Goal: Transaction & Acquisition: Book appointment/travel/reservation

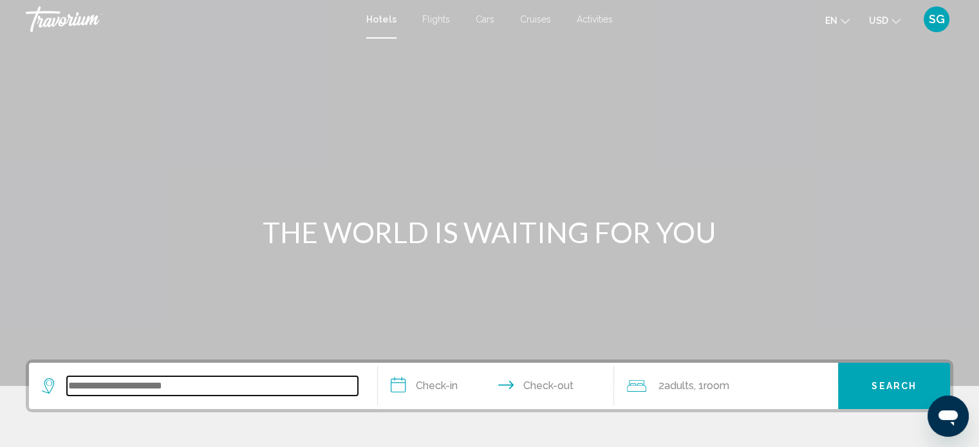
click at [211, 385] on input "Search widget" at bounding box center [212, 386] width 291 height 19
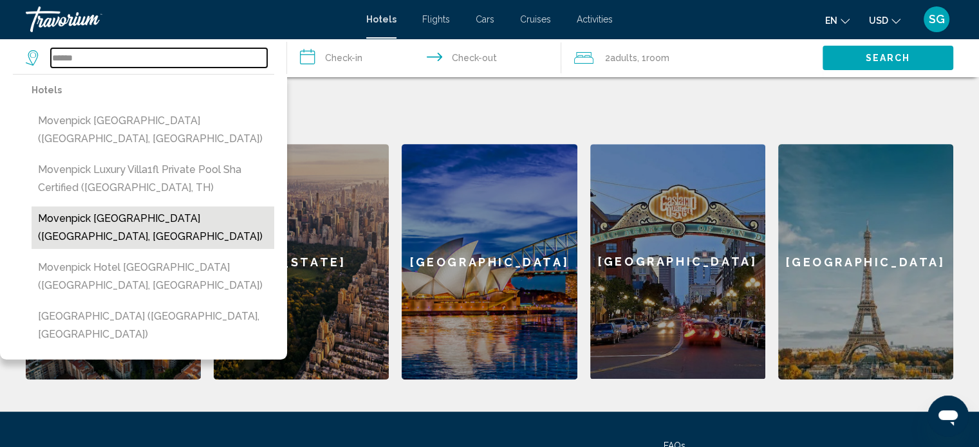
scroll to position [446, 0]
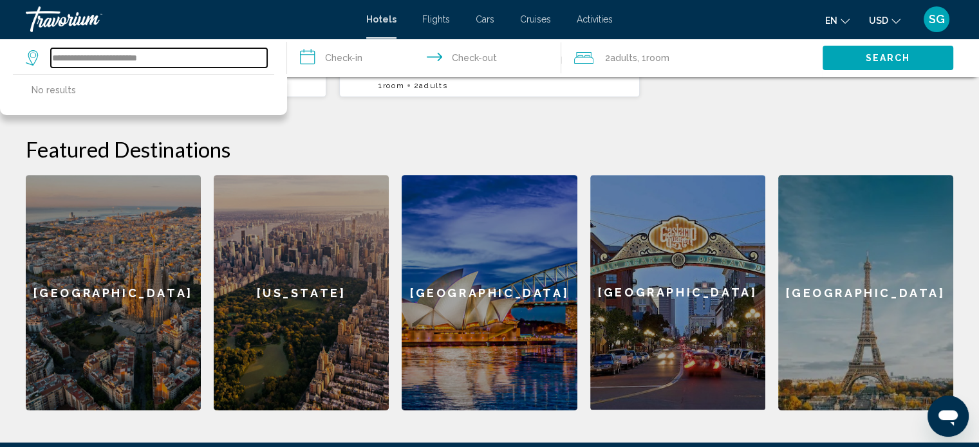
drag, startPoint x: 219, startPoint y: 57, endPoint x: 0, endPoint y: 48, distance: 219.0
click at [0, 48] on app-destination-search "**********" at bounding box center [143, 58] width 287 height 39
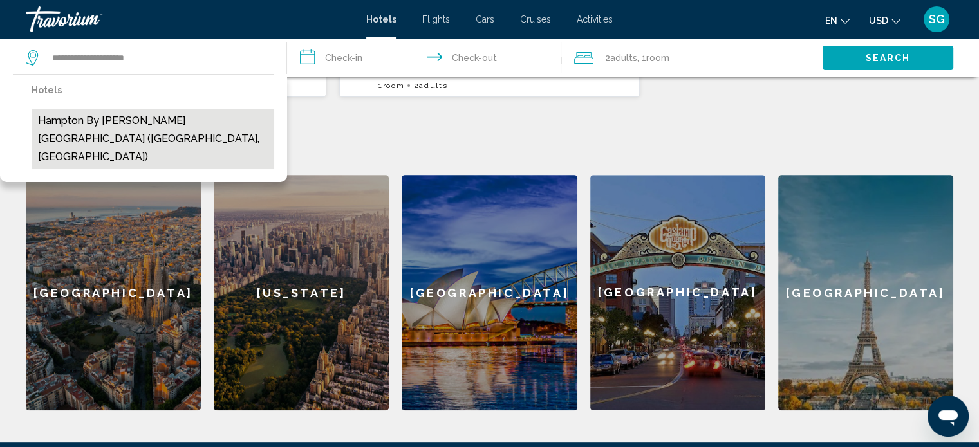
click at [171, 115] on button "Hampton by [PERSON_NAME][GEOGRAPHIC_DATA] ([GEOGRAPHIC_DATA], [GEOGRAPHIC_DATA])" at bounding box center [153, 139] width 243 height 61
type input "**********"
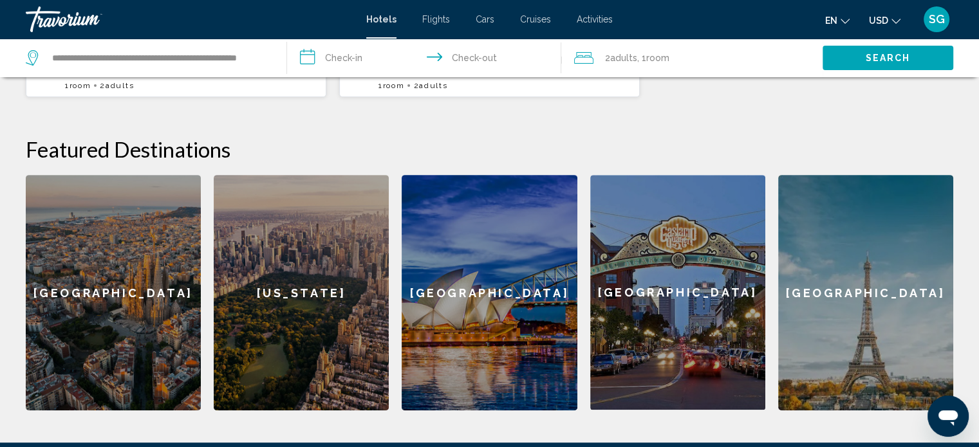
click at [362, 56] on input "**********" at bounding box center [426, 60] width 279 height 42
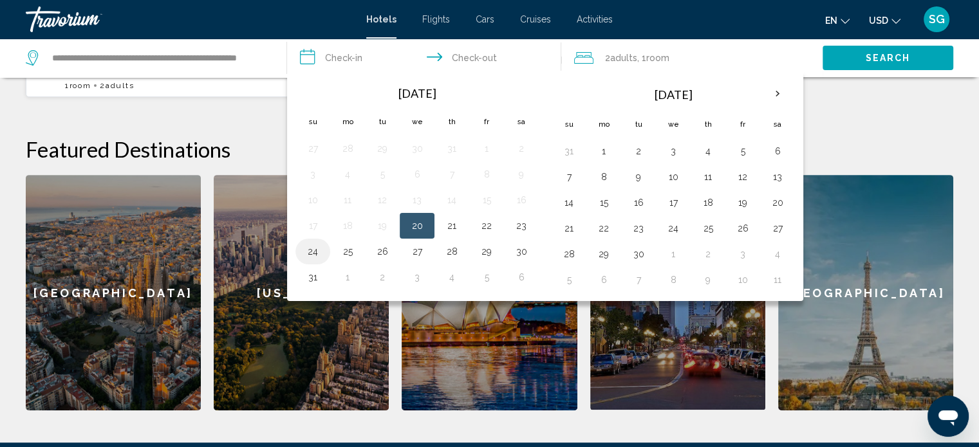
click at [304, 251] on button "24" at bounding box center [313, 252] width 21 height 18
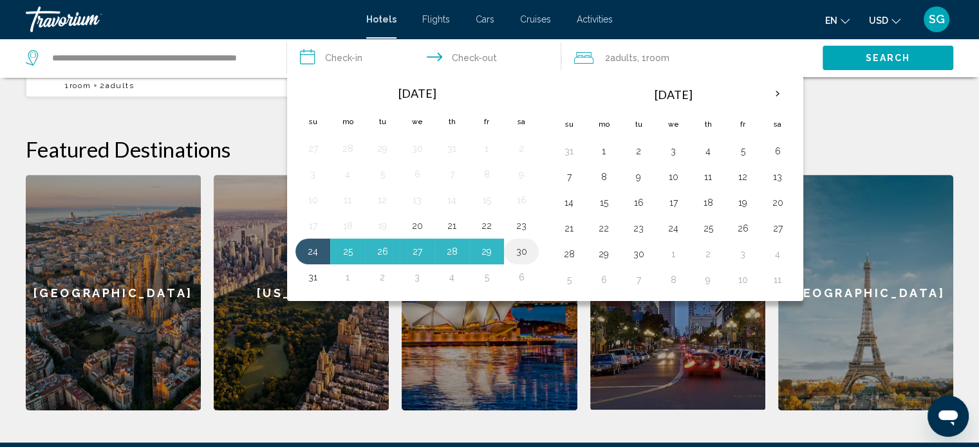
click at [516, 256] on button "30" at bounding box center [521, 252] width 21 height 18
type input "**********"
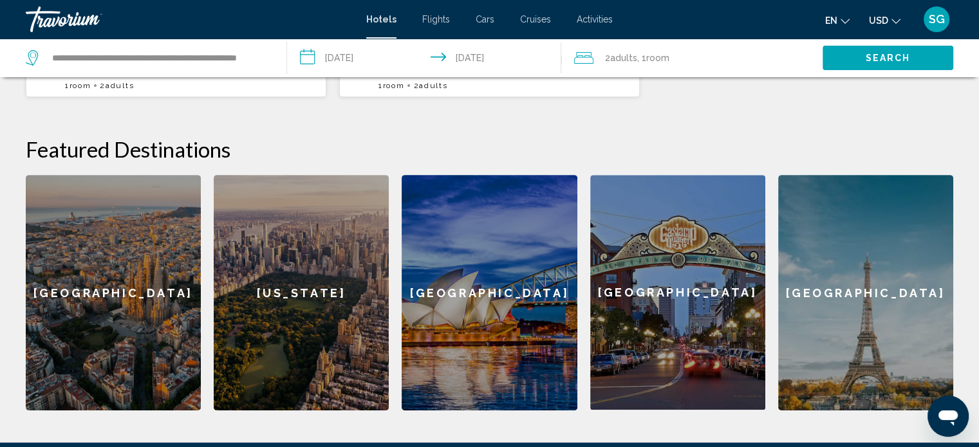
click at [626, 55] on span "Adults" at bounding box center [623, 58] width 27 height 10
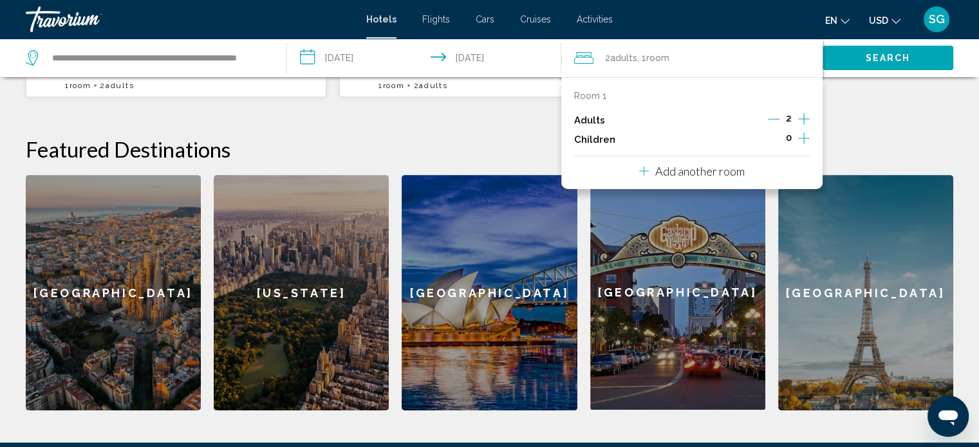
click at [799, 138] on icon "Increment children" at bounding box center [804, 138] width 12 height 15
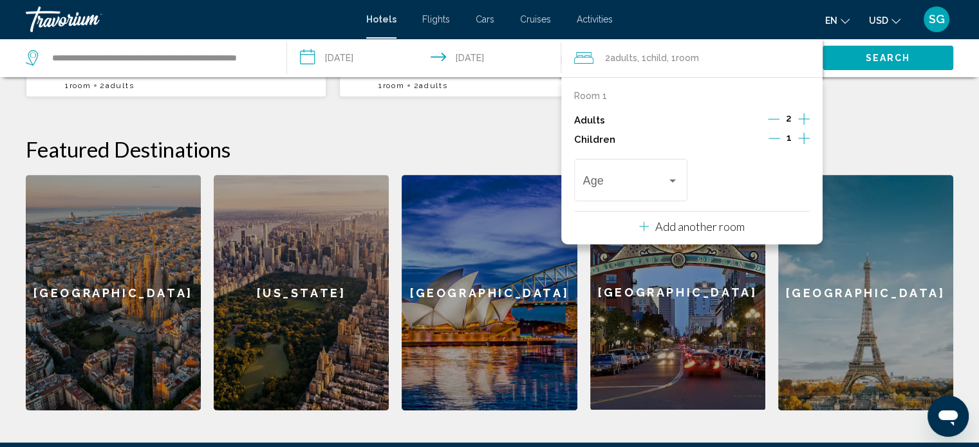
click at [803, 138] on icon "Increment children" at bounding box center [804, 138] width 12 height 15
click at [669, 184] on div "Travelers: 2 adults, 2 children" at bounding box center [673, 181] width 12 height 10
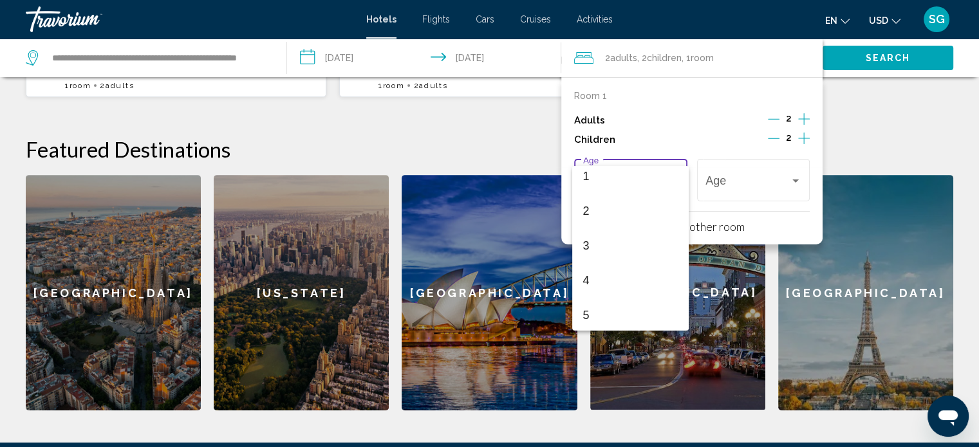
scroll to position [64, 0]
click at [604, 283] on span "5" at bounding box center [630, 293] width 95 height 35
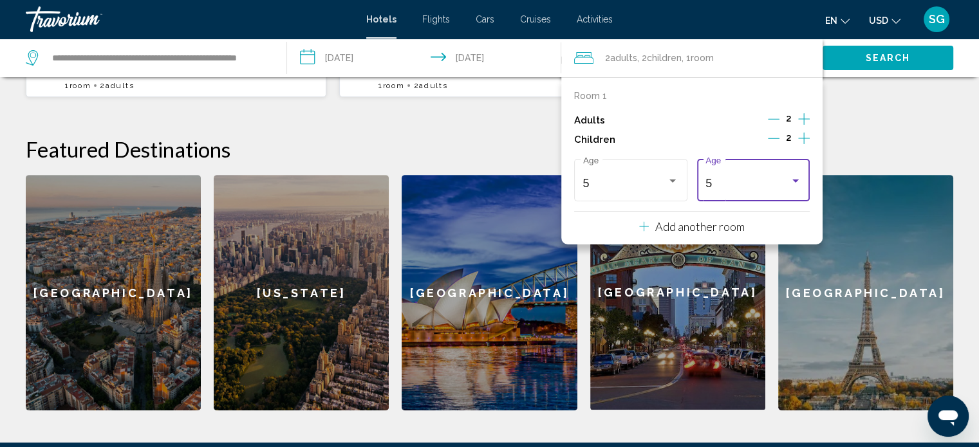
click at [760, 182] on div "5" at bounding box center [747, 183] width 84 height 13
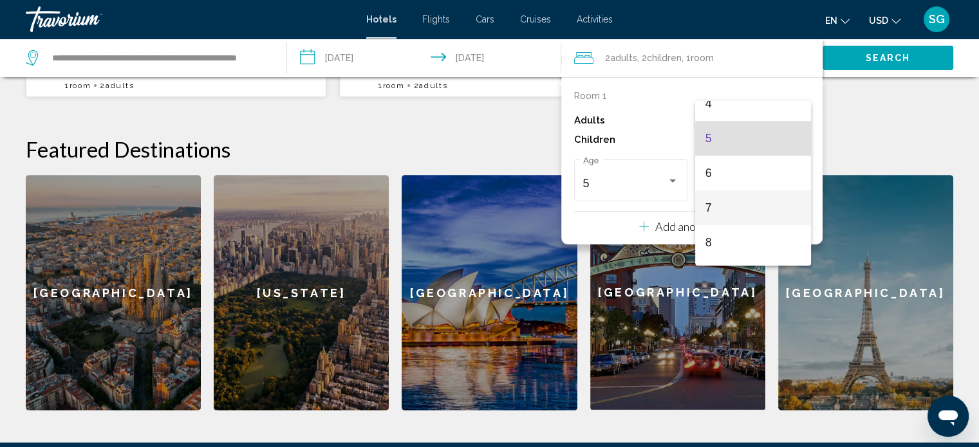
scroll to position [173, 0]
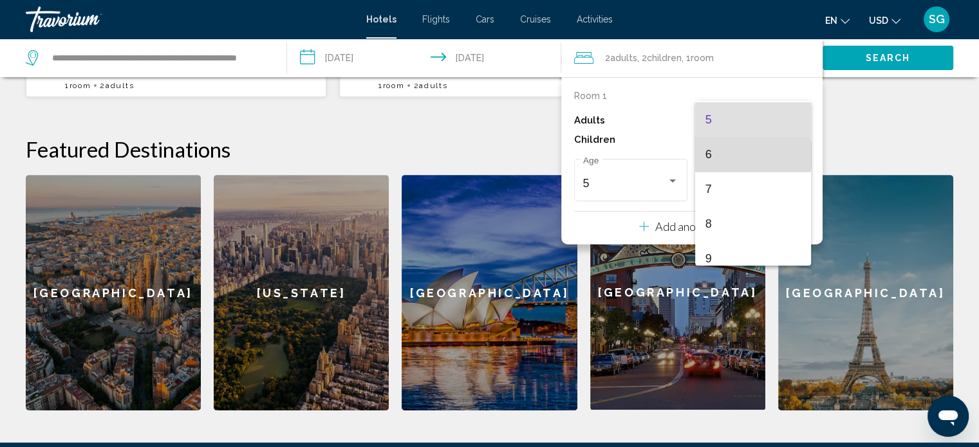
click at [752, 155] on span "6" at bounding box center [752, 154] width 95 height 35
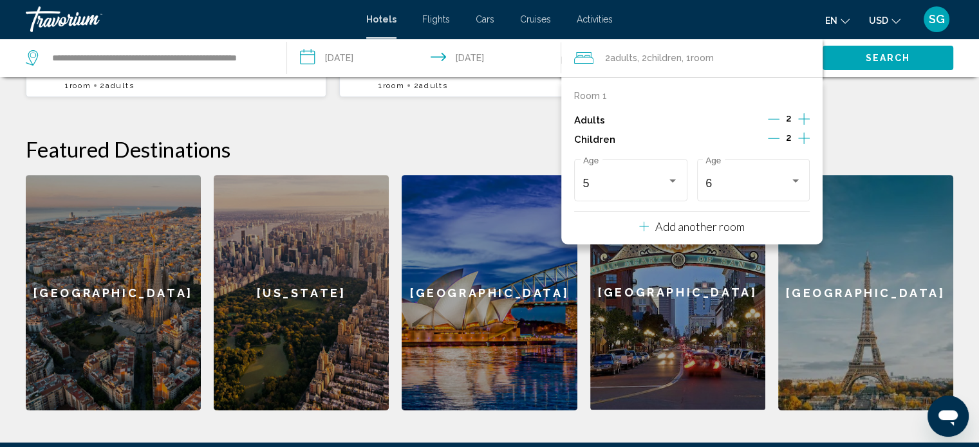
click at [646, 223] on icon "Travelers: 2 adults, 2 children" at bounding box center [644, 226] width 10 height 15
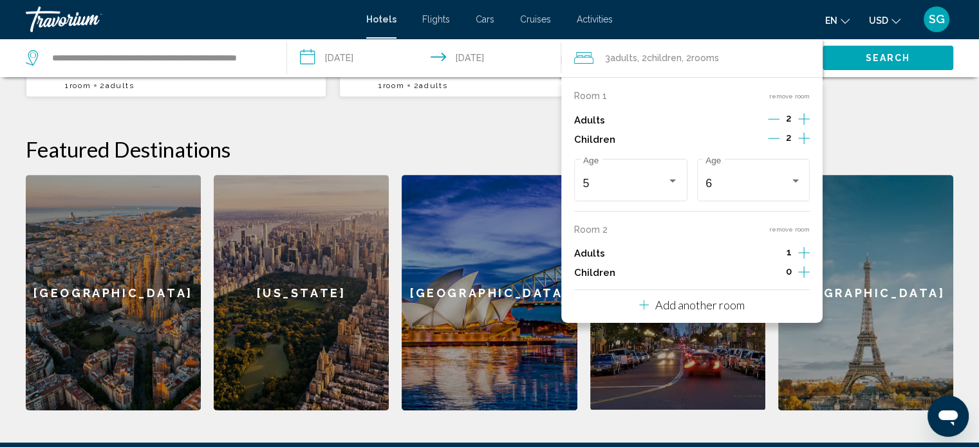
click at [806, 252] on icon "Increment adults" at bounding box center [804, 253] width 12 height 12
click at [802, 272] on icon "Increment children" at bounding box center [804, 272] width 12 height 15
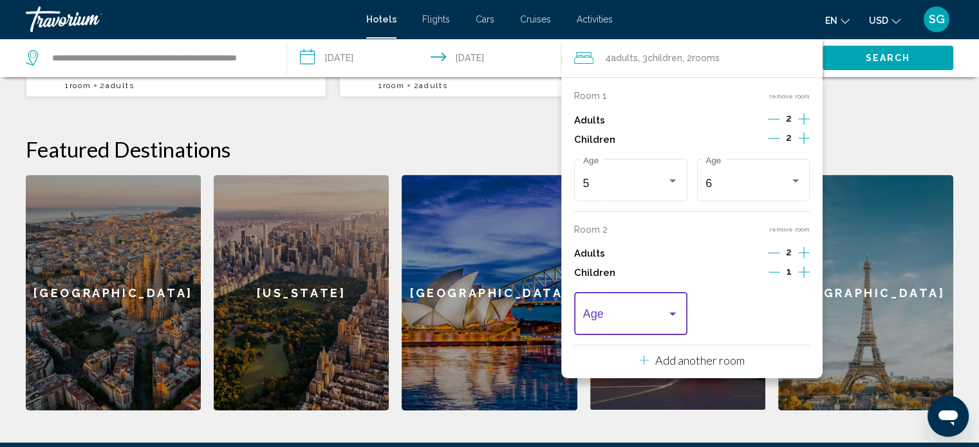
click at [669, 313] on div "Travelers: 4 adults, 3 children" at bounding box center [672, 314] width 6 height 3
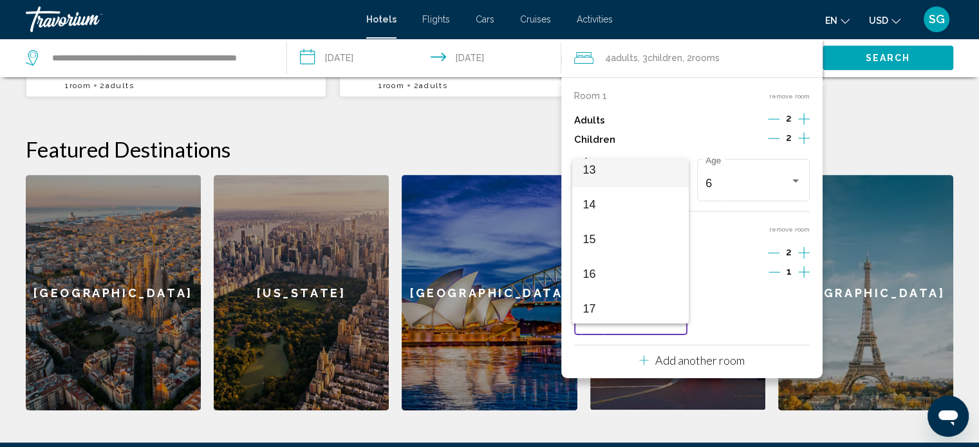
scroll to position [461, 0]
click at [613, 195] on span "14" at bounding box center [630, 202] width 95 height 35
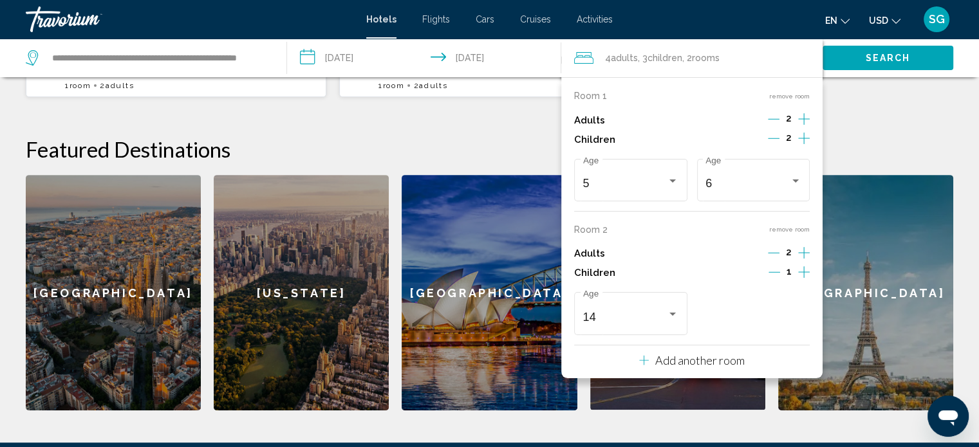
click at [839, 135] on div "**********" at bounding box center [489, 162] width 979 height 497
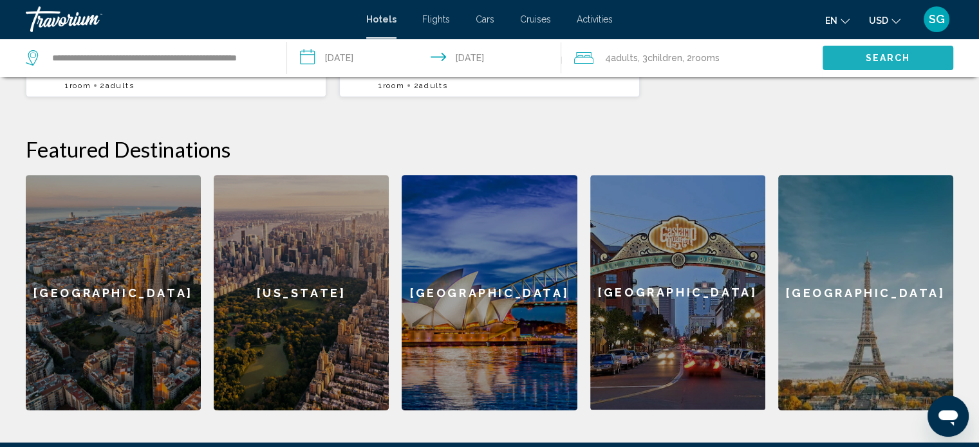
click at [872, 54] on span "Search" at bounding box center [888, 58] width 45 height 10
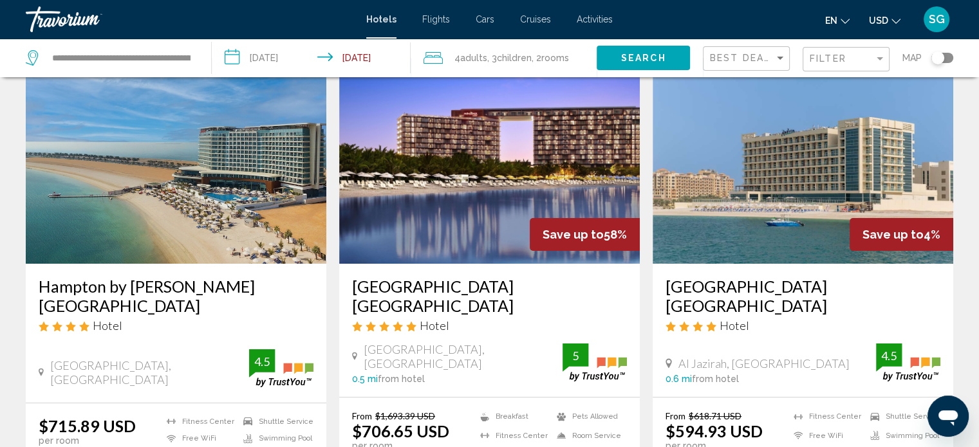
scroll to position [129, 0]
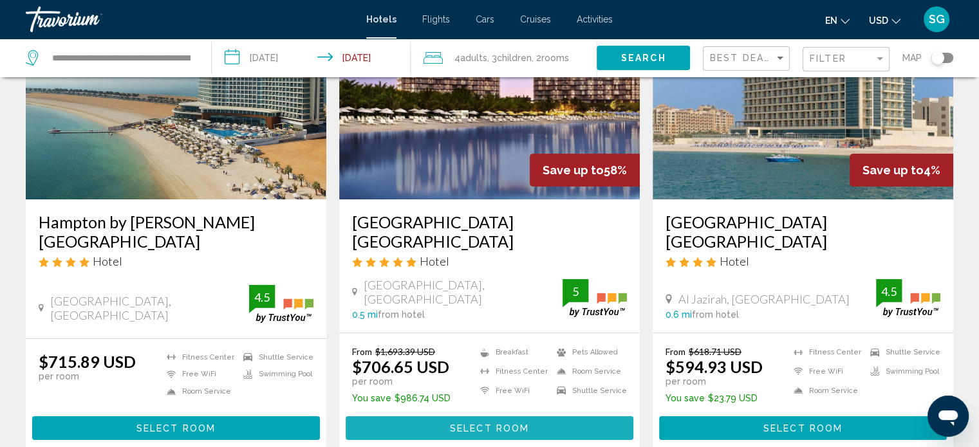
click at [507, 427] on span "Select Room" at bounding box center [489, 429] width 79 height 10
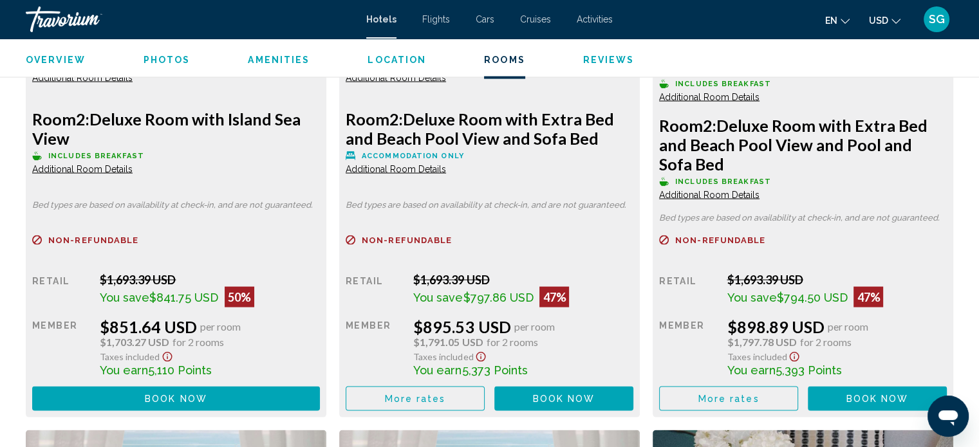
scroll to position [2583, 0]
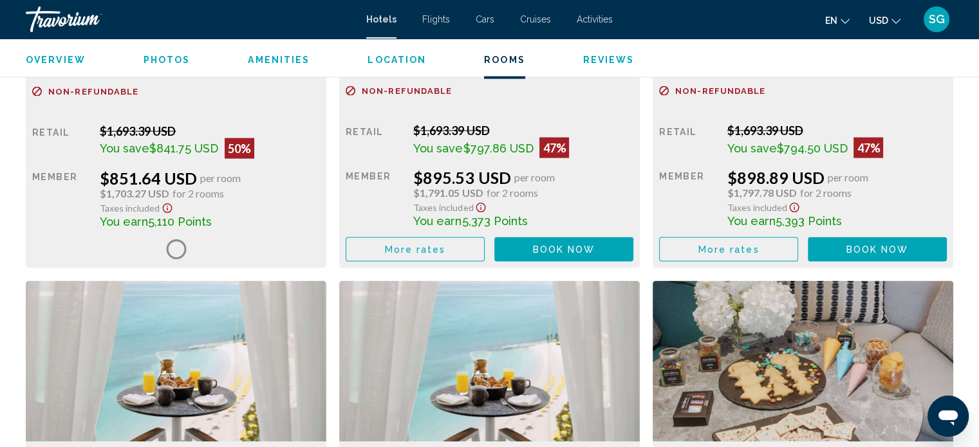
scroll to position [2711, 0]
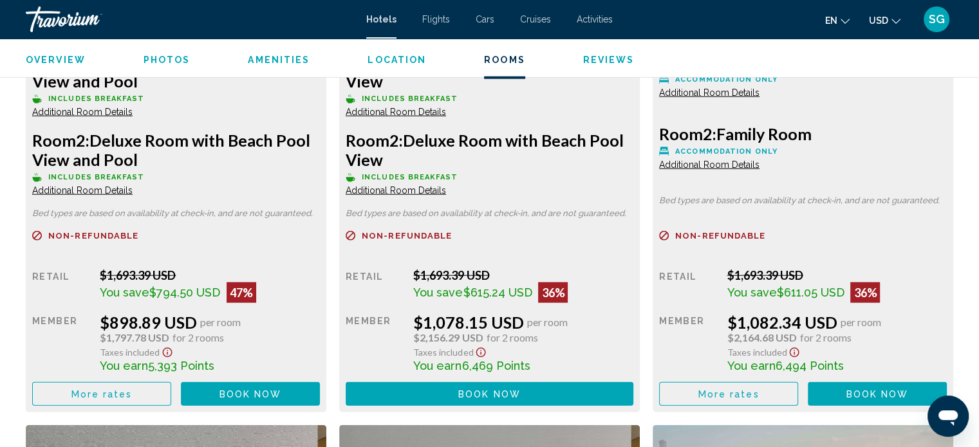
scroll to position [3033, 0]
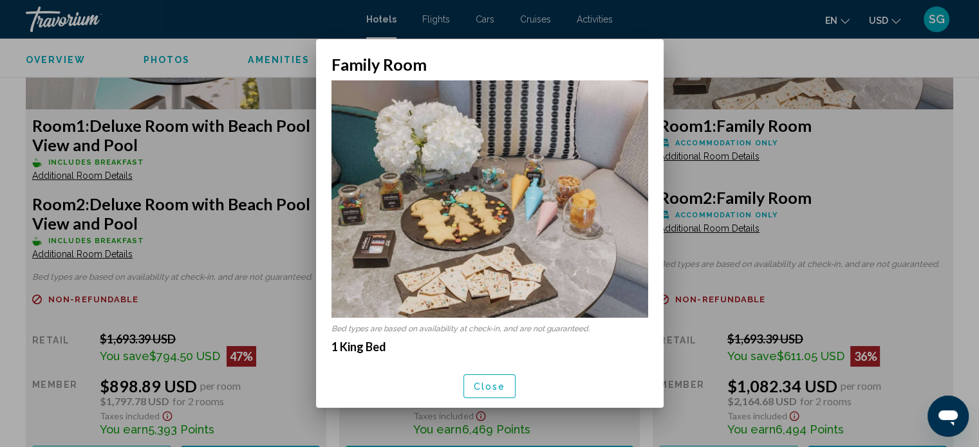
scroll to position [0, 0]
click at [865, 174] on div at bounding box center [489, 223] width 979 height 447
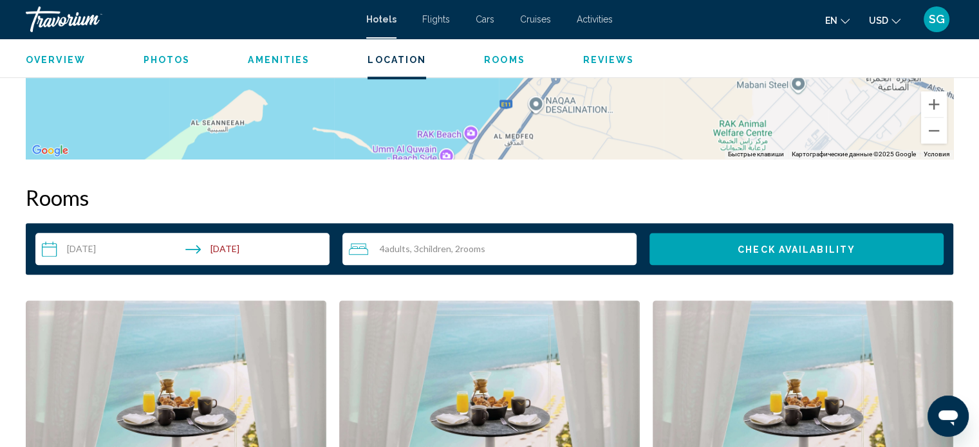
scroll to position [1553, 0]
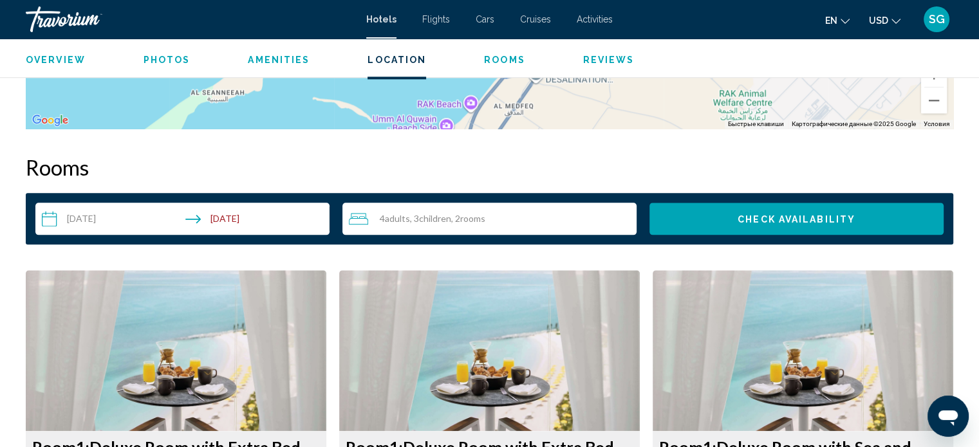
click at [113, 216] on input "**********" at bounding box center [184, 221] width 299 height 36
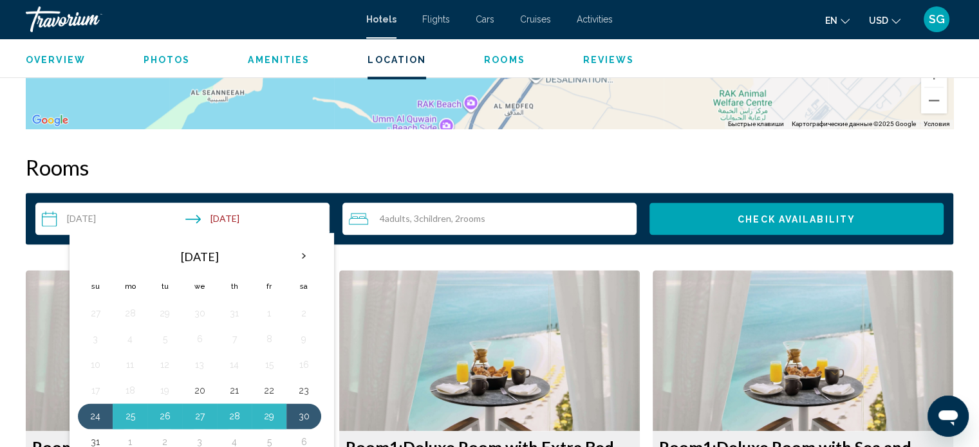
scroll to position [1681, 0]
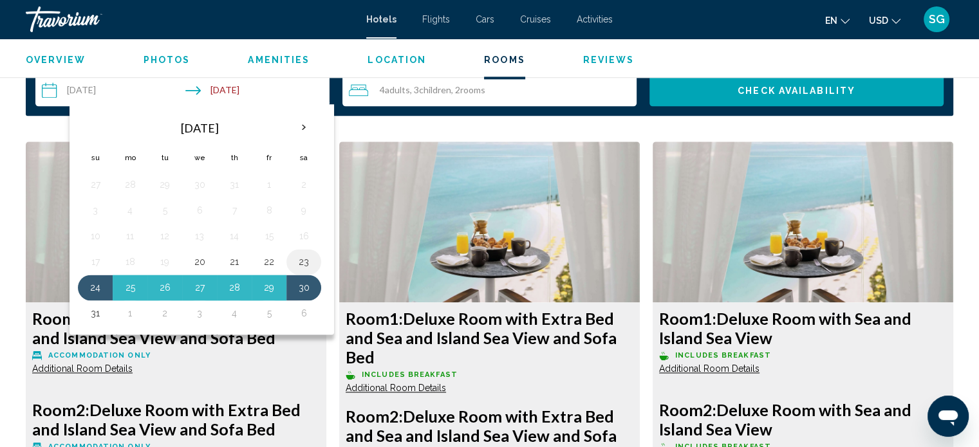
click at [301, 263] on button "23" at bounding box center [304, 262] width 21 height 18
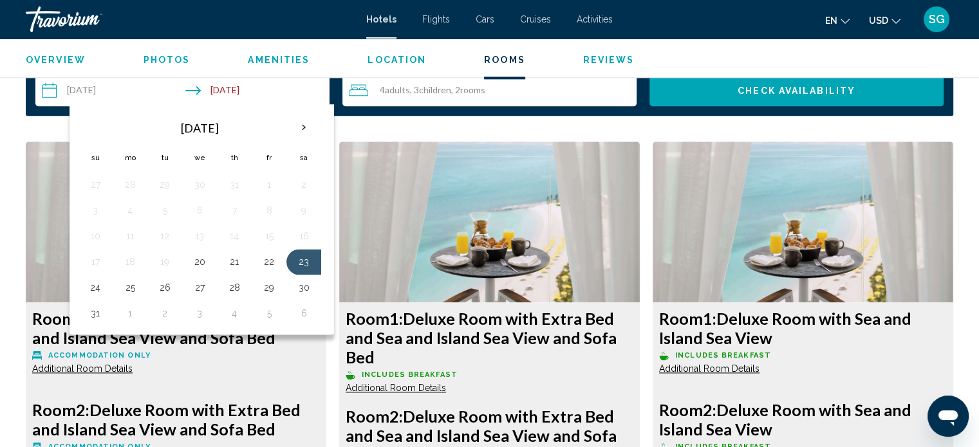
click at [244, 88] on input "**********" at bounding box center [184, 92] width 299 height 36
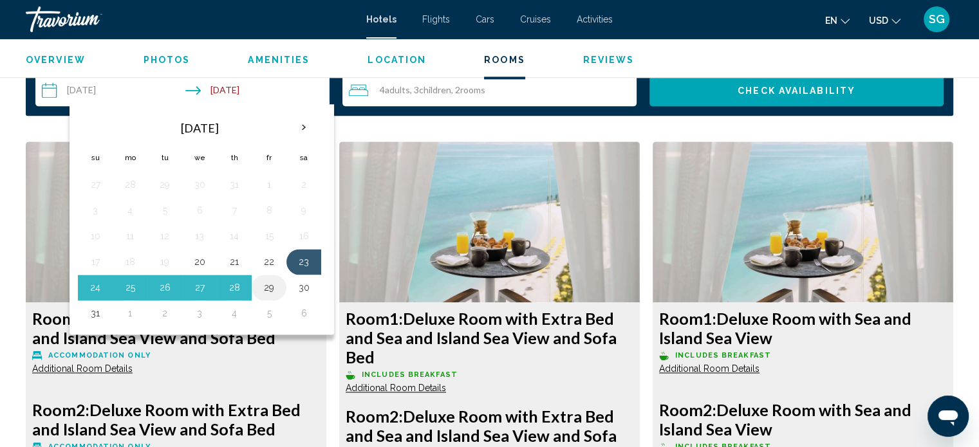
click at [272, 288] on button "29" at bounding box center [269, 288] width 21 height 18
type input "**********"
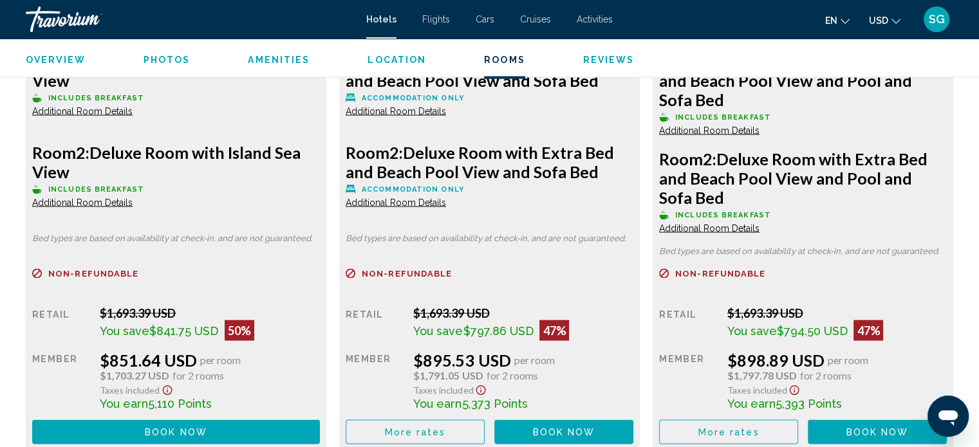
scroll to position [2583, 0]
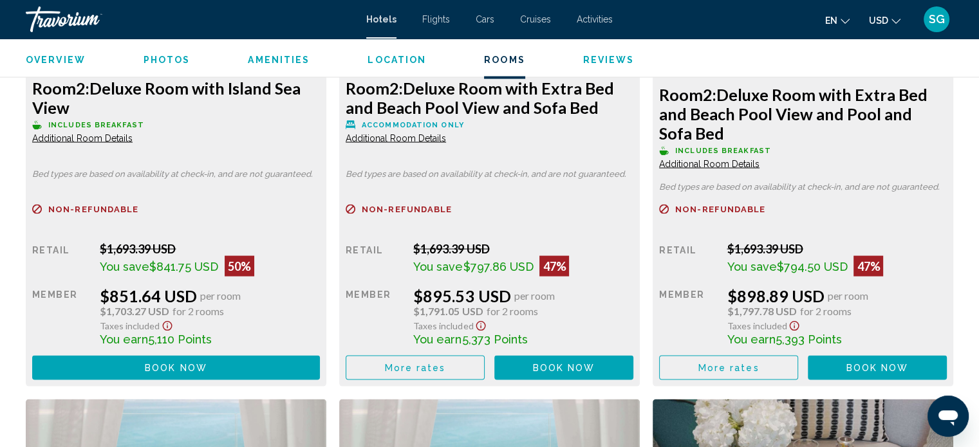
drag, startPoint x: 727, startPoint y: 269, endPoint x: 752, endPoint y: 261, distance: 25.9
